Goal: Task Accomplishment & Management: Manage account settings

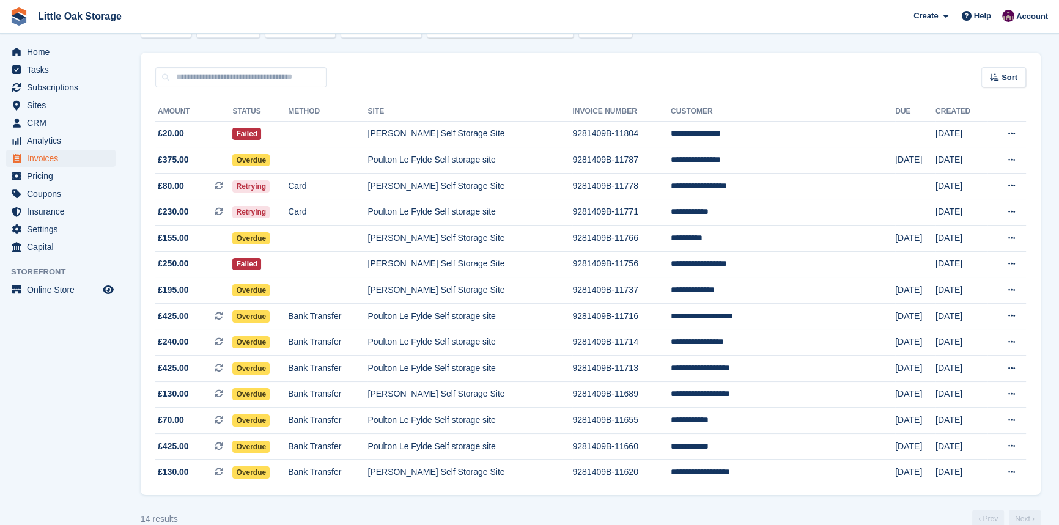
scroll to position [110, 0]
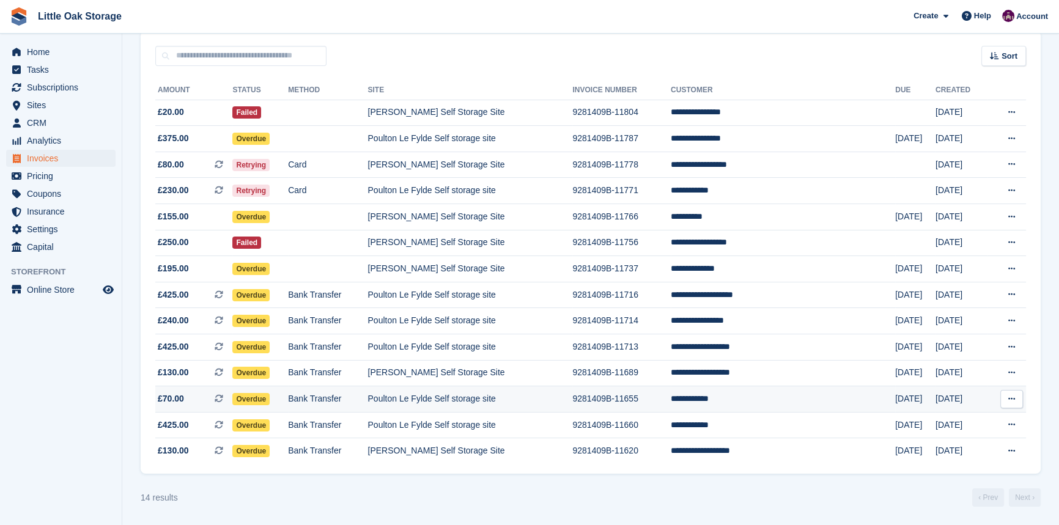
click at [555, 402] on td "Poulton Le Fylde Self storage site" at bounding box center [469, 399] width 205 height 26
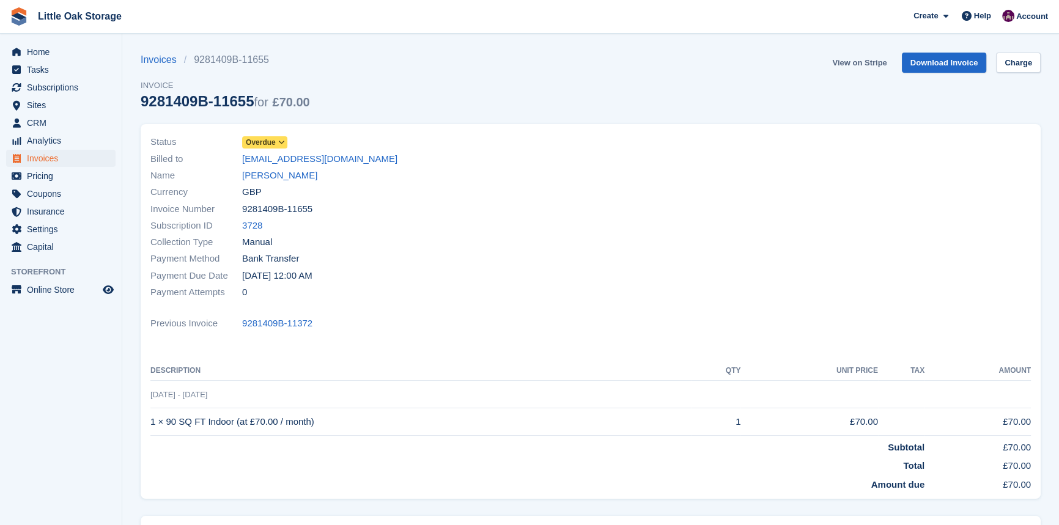
click at [864, 66] on link "View on Stripe" at bounding box center [859, 63] width 64 height 20
click at [852, 67] on link "View on Stripe" at bounding box center [859, 63] width 64 height 20
click at [43, 160] on span "Invoices" at bounding box center [63, 158] width 73 height 17
click at [287, 95] on span "£70.00" at bounding box center [291, 101] width 37 height 13
click at [311, 92] on div "Invoices 9281409B-11655 Invoice 9281409B-11655 for £70.00 View on Stripe Downlo…" at bounding box center [591, 89] width 900 height 72
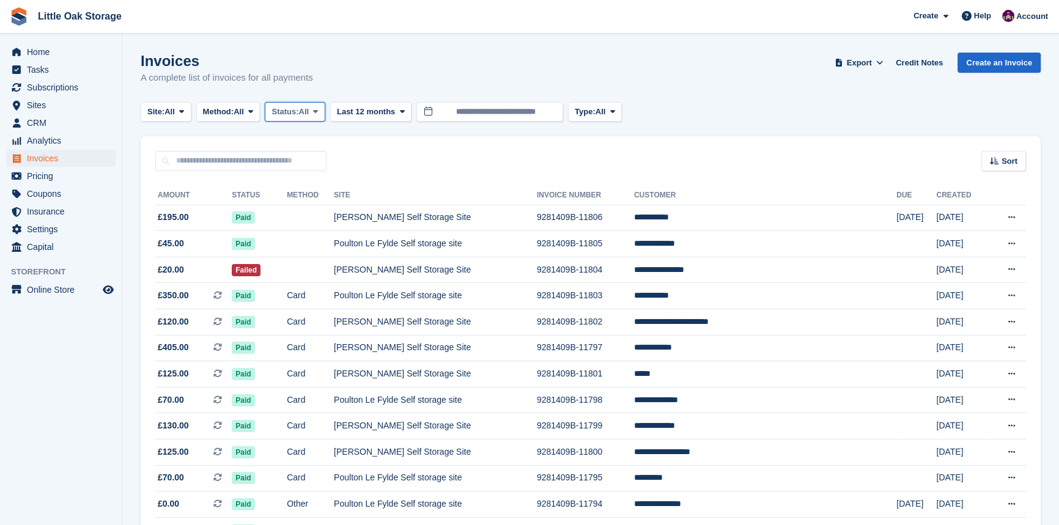
click at [318, 112] on icon at bounding box center [315, 112] width 5 height 8
click at [322, 214] on link "Open" at bounding box center [323, 207] width 106 height 22
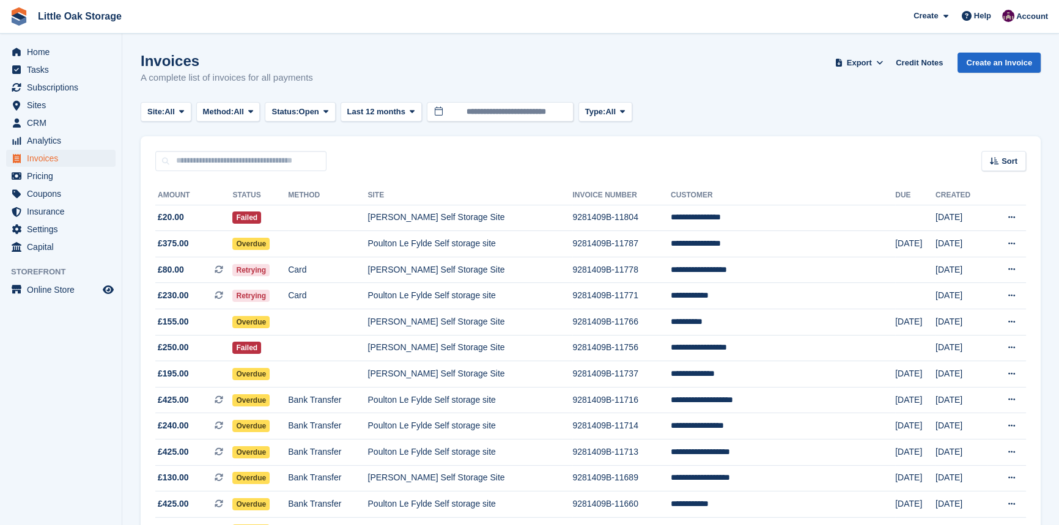
click at [491, 162] on div "Sort Sort by Date created Created (oldest first) Created (newest first)" at bounding box center [591, 153] width 900 height 35
click at [73, 122] on span "CRM" at bounding box center [63, 122] width 73 height 17
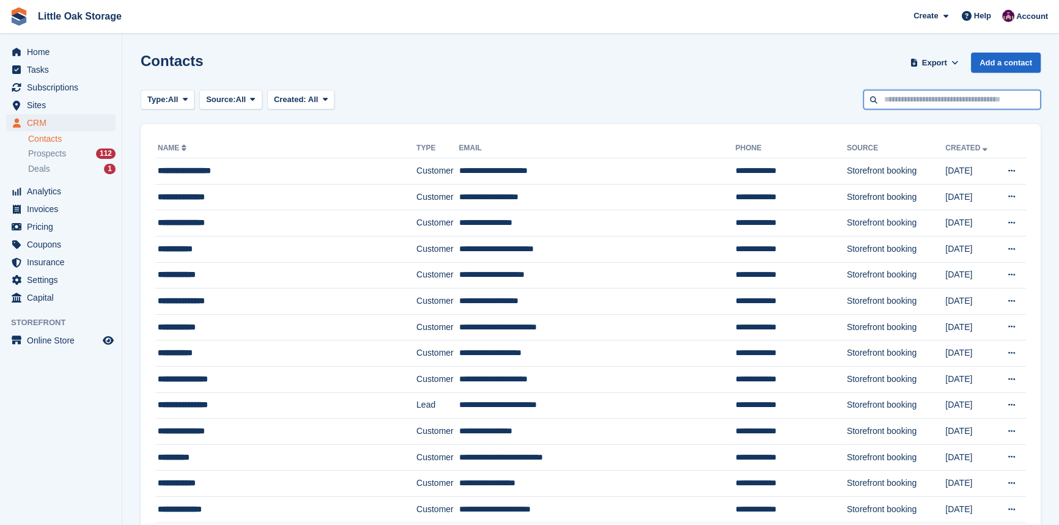
click at [924, 92] on input "text" at bounding box center [951, 100] width 177 height 20
type input "**********"
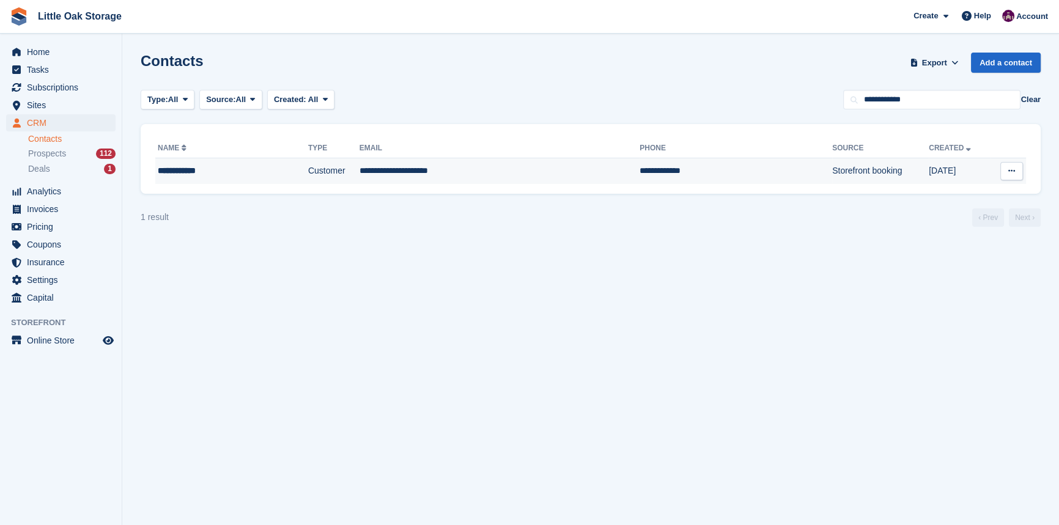
click at [665, 180] on td "**********" at bounding box center [735, 171] width 193 height 26
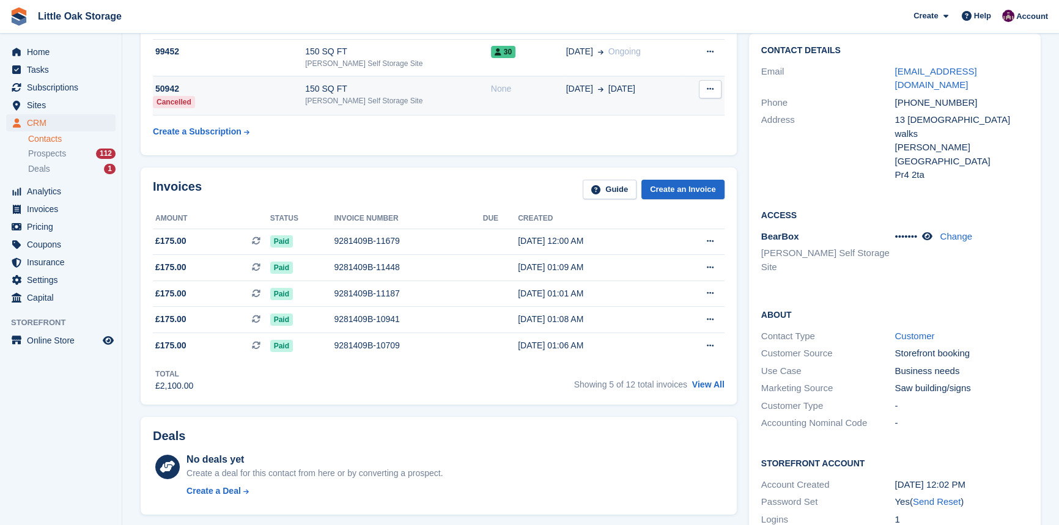
scroll to position [55, 0]
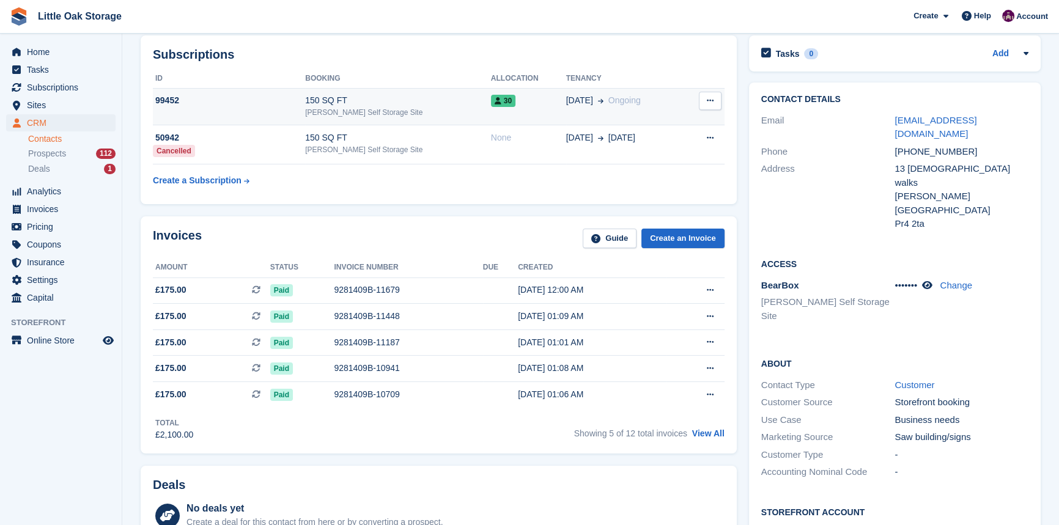
click at [355, 117] on td "150 SQ FT Kirkham Self Storage Site" at bounding box center [398, 106] width 186 height 37
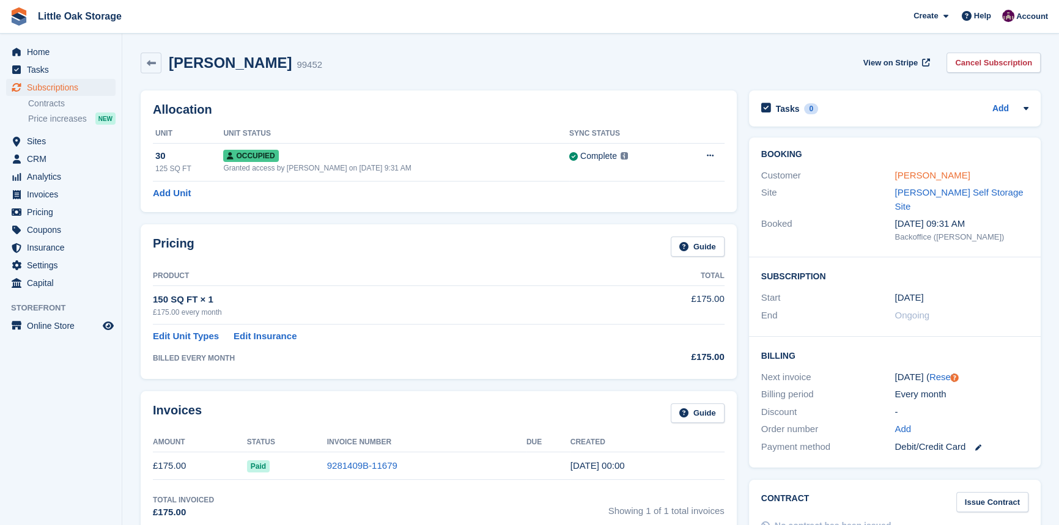
drag, startPoint x: 930, startPoint y: 178, endPoint x: 909, endPoint y: 178, distance: 20.8
click at [930, 178] on link "[PERSON_NAME]" at bounding box center [931, 175] width 75 height 10
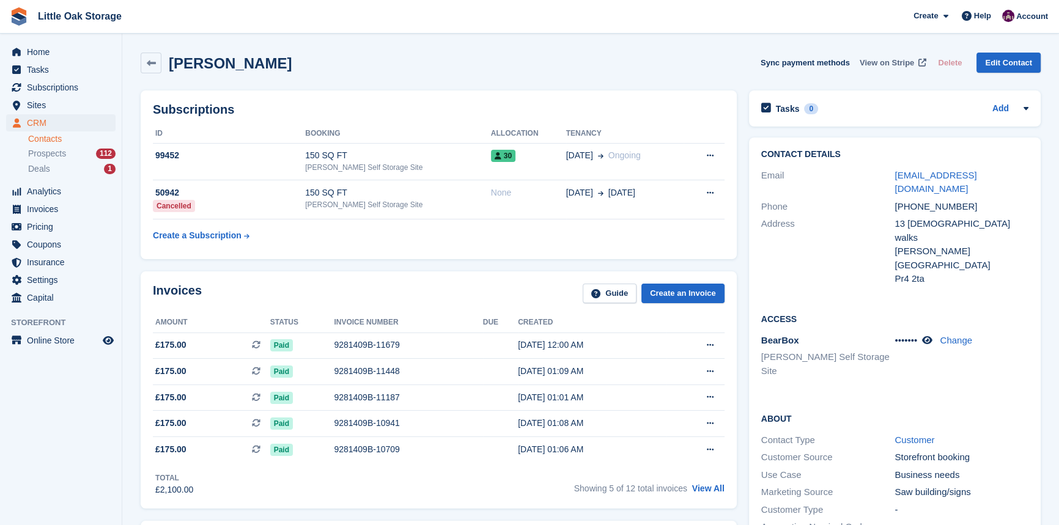
click at [893, 65] on span "View on Stripe" at bounding box center [886, 63] width 54 height 12
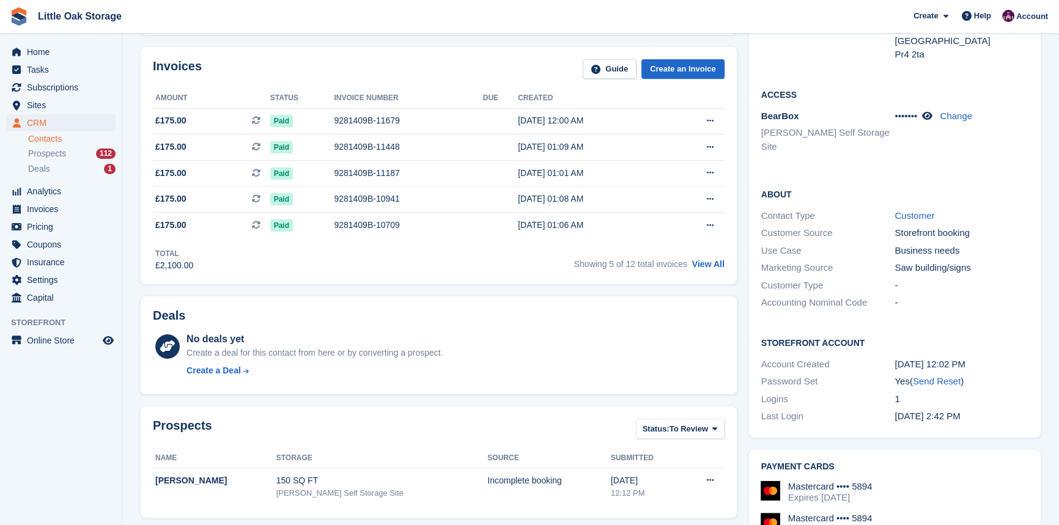
scroll to position [556, 0]
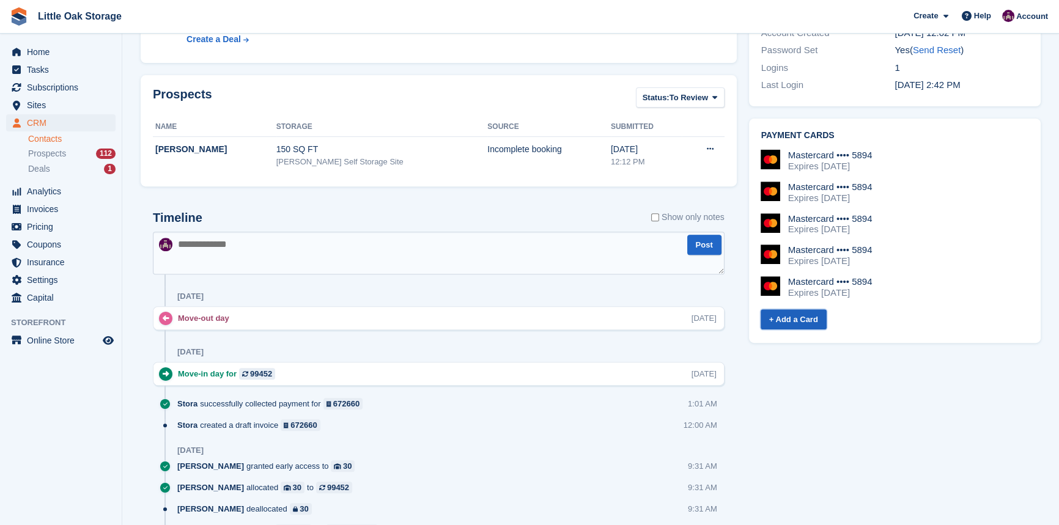
click at [817, 309] on link "+ Add a Card" at bounding box center [793, 319] width 66 height 20
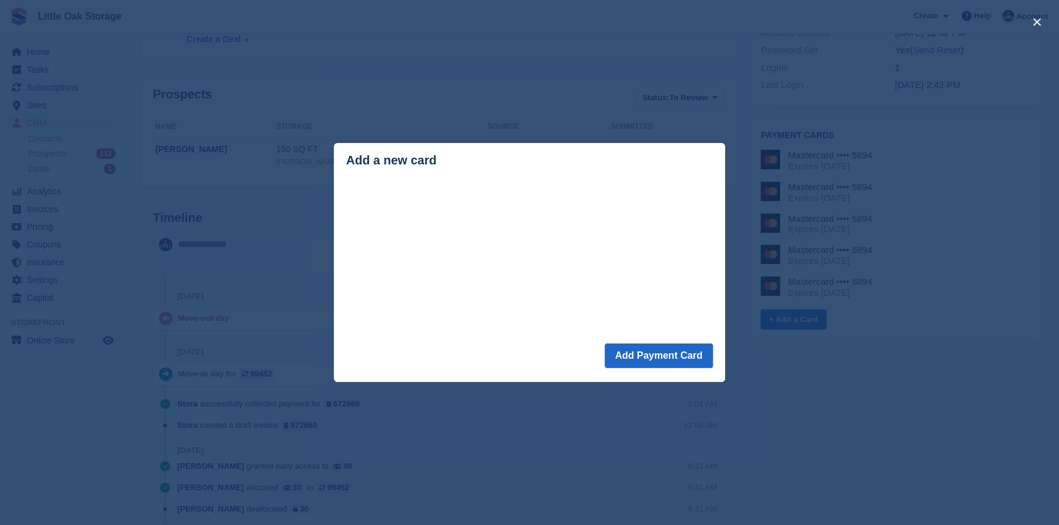
click at [463, 162] on div "Add a new card" at bounding box center [529, 160] width 367 height 14
click at [780, 373] on div "close" at bounding box center [529, 262] width 1059 height 525
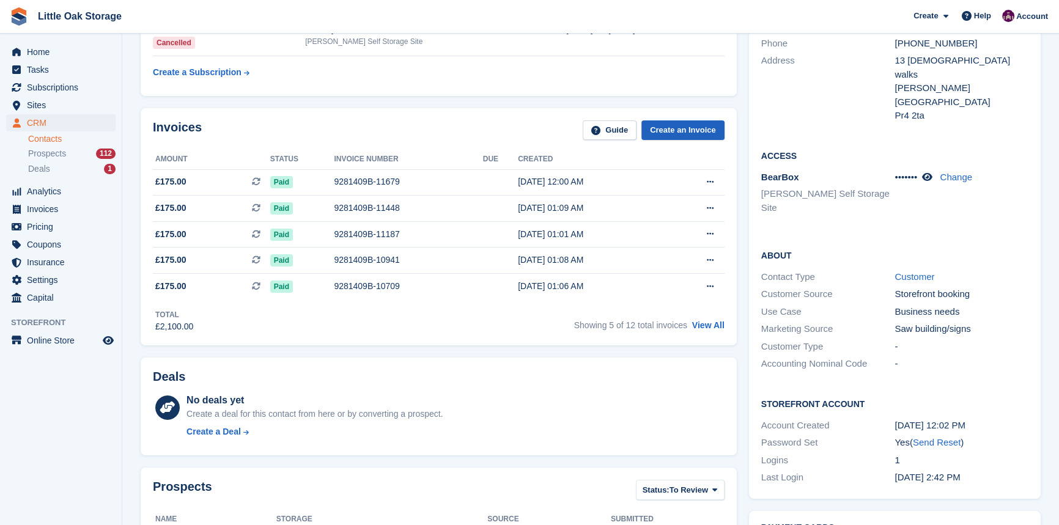
scroll to position [0, 0]
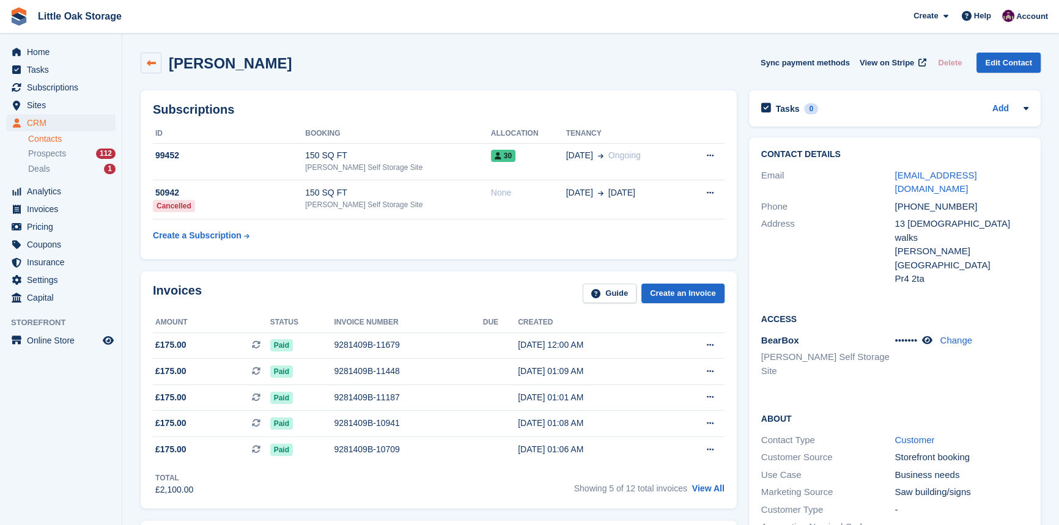
click at [159, 64] on div "[PERSON_NAME]" at bounding box center [216, 63] width 151 height 21
click at [156, 65] on link at bounding box center [151, 63] width 21 height 21
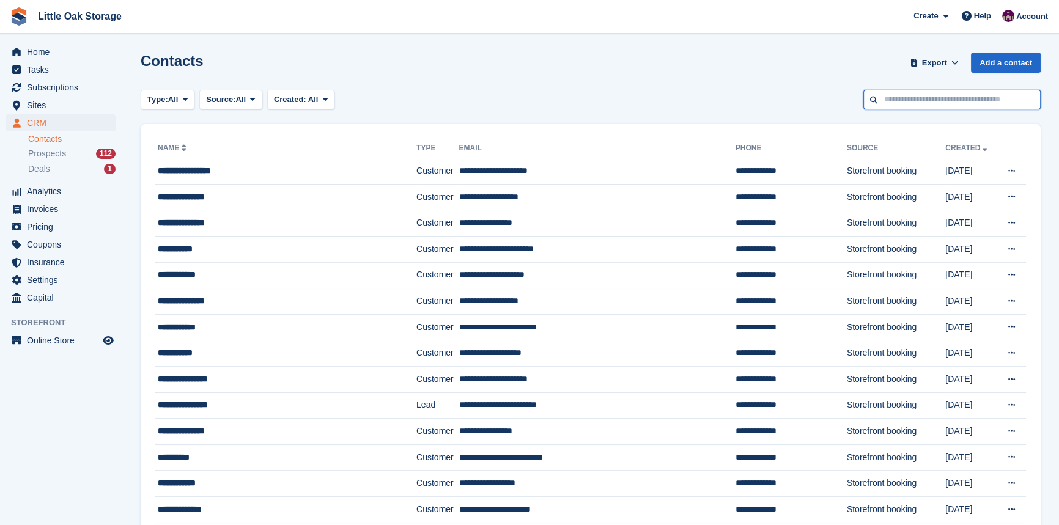
click at [896, 108] on input "text" at bounding box center [951, 100] width 177 height 20
type input "*******"
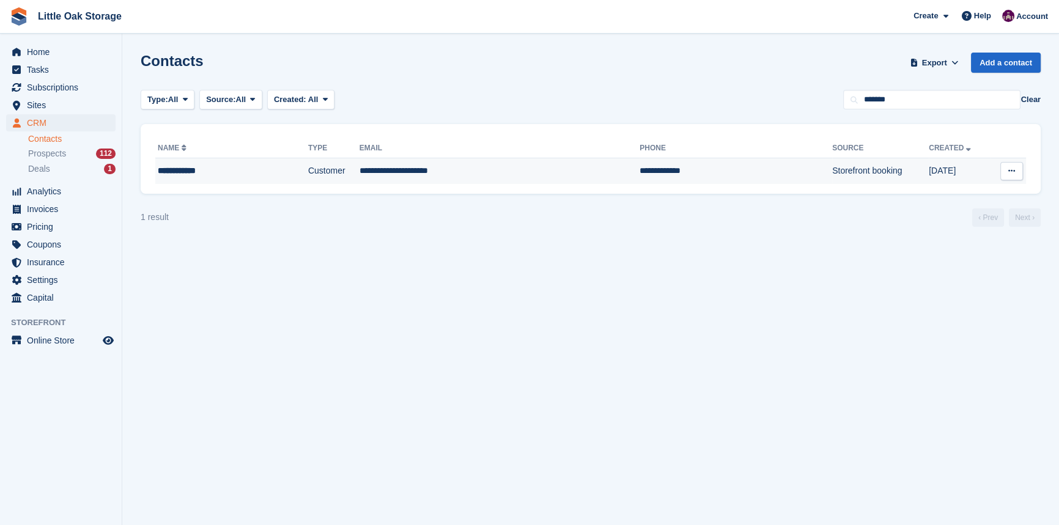
click at [513, 168] on td "**********" at bounding box center [499, 171] width 281 height 26
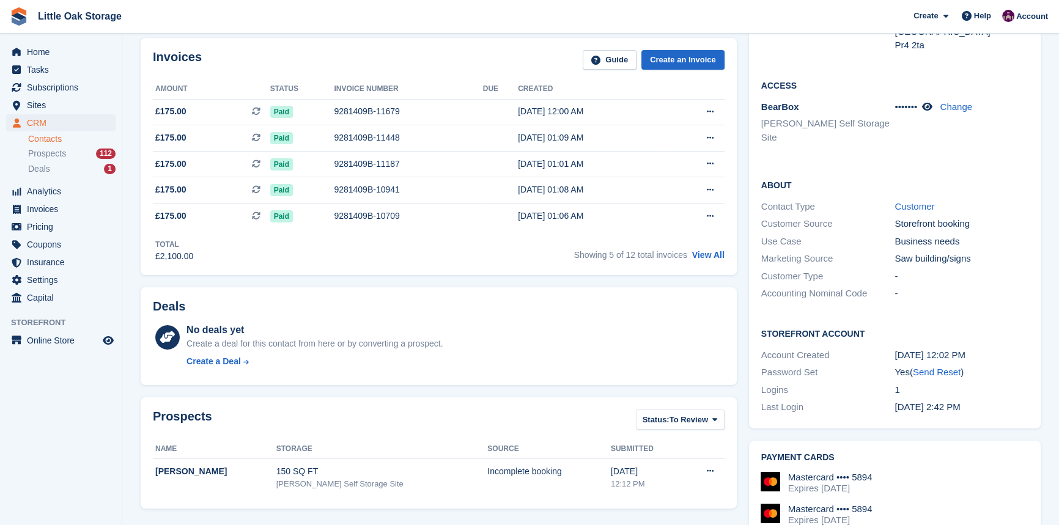
scroll to position [166, 0]
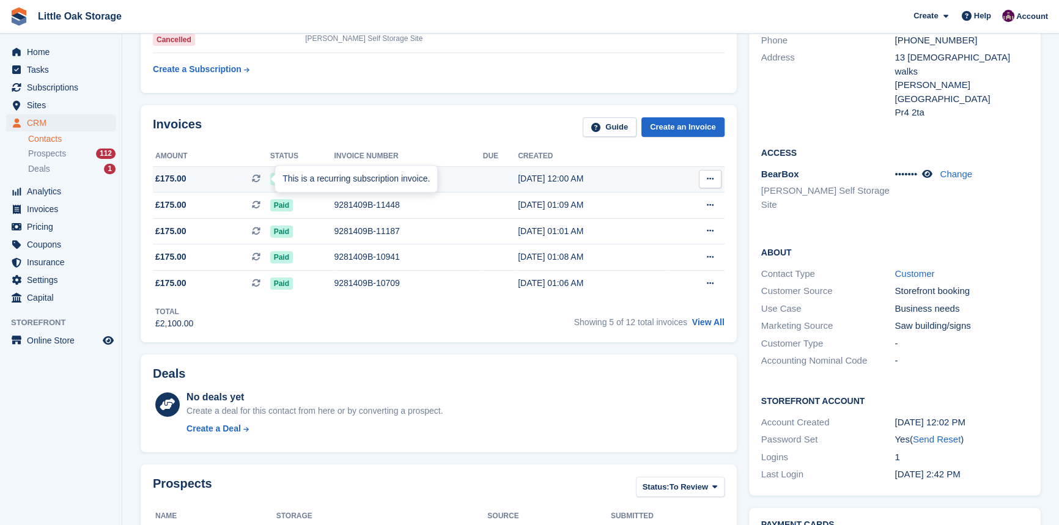
click at [293, 180] on div "This is a recurring subscription invoice." at bounding box center [356, 179] width 162 height 27
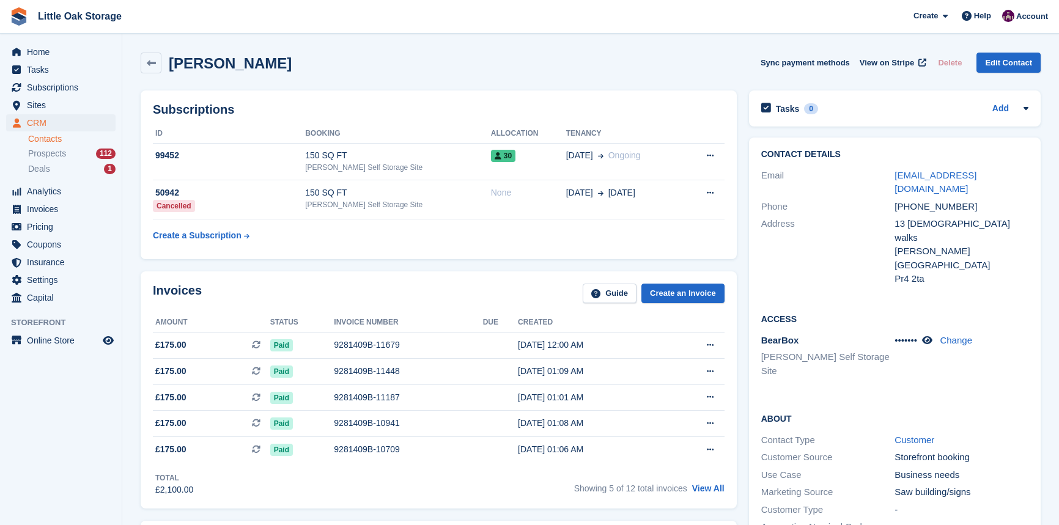
scroll to position [166, 0]
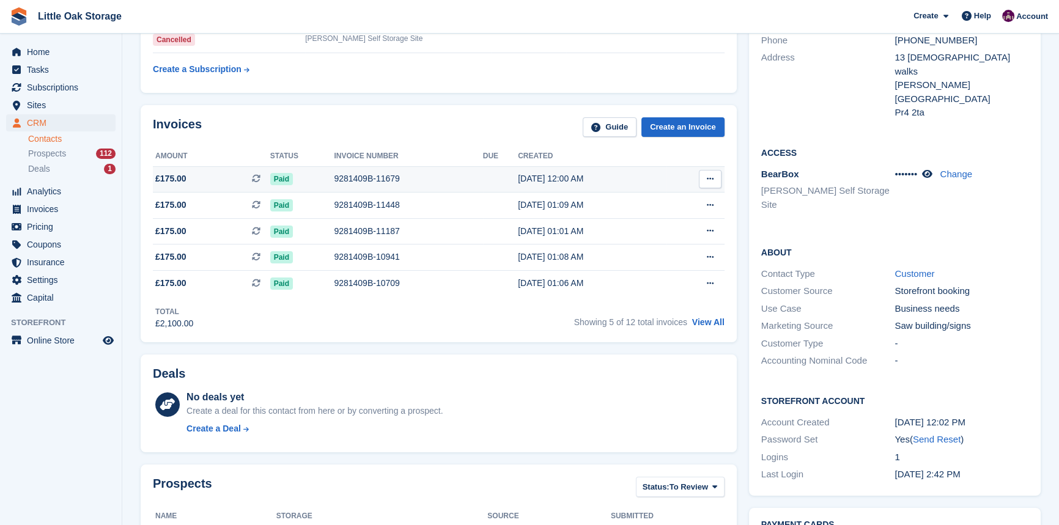
click at [400, 187] on td "9281409B-11679" at bounding box center [408, 179] width 149 height 26
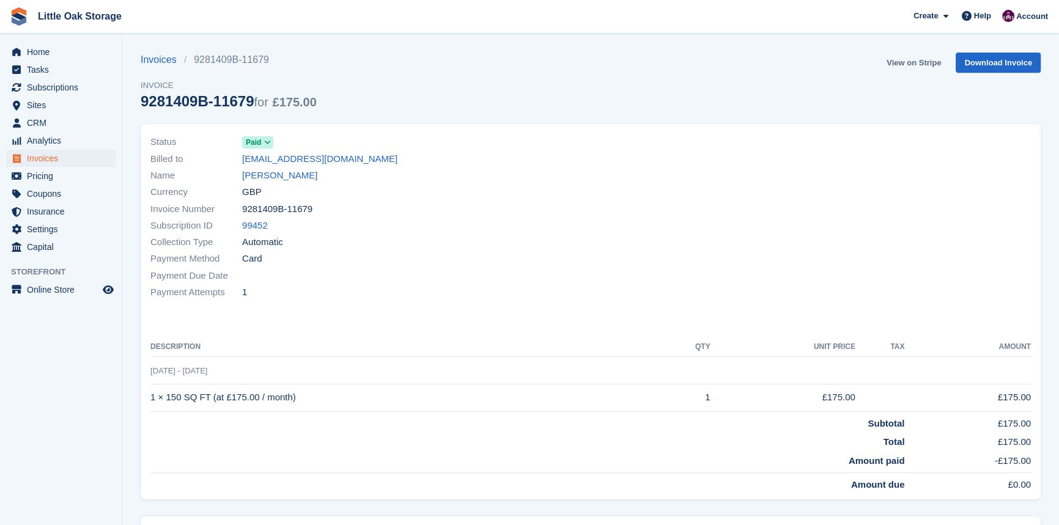
click at [918, 62] on link "View on Stripe" at bounding box center [913, 63] width 64 height 20
